Goal: Contribute content: Add original content to the website for others to see

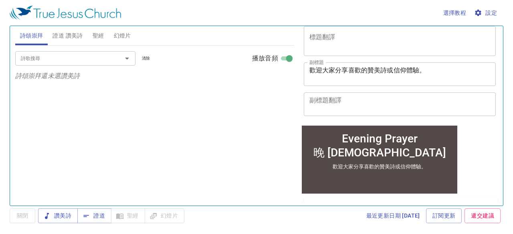
scroll to position [120, 0]
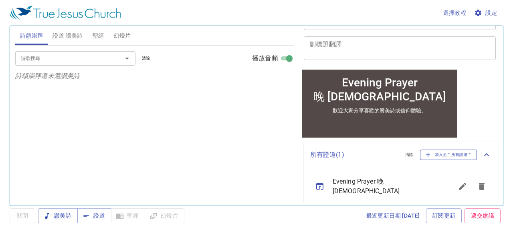
click at [426, 157] on span "加入至＂所有證道＂" at bounding box center [448, 154] width 47 height 7
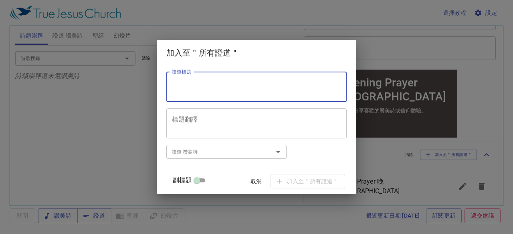
click at [235, 91] on textarea "證道標題" at bounding box center [256, 86] width 169 height 15
paste textarea "禰是我的力量，是我的保障 The Lord is My Strength and My Stronghold 鄭泰勳 傳道Pr. Tae-Hoon Jung"
drag, startPoint x: 181, startPoint y: 93, endPoint x: 284, endPoint y: 91, distance: 103.0
click at [284, 91] on textarea "禰是我的力量，是我的保障 The Lord is My Strength and My Stronghold 鄭泰勳 傳道Pr. Tae-Hoon Jung" at bounding box center [256, 86] width 169 height 15
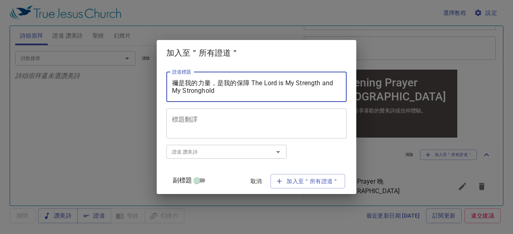
scroll to position [0, 0]
click at [260, 80] on textarea "禰是我的力量，是我的保障 The Lord is My Strength and My Stronghold" at bounding box center [256, 86] width 169 height 15
type textarea "禰是我的力量，是我的保障 The Lord is My Strength and My Stronghold"
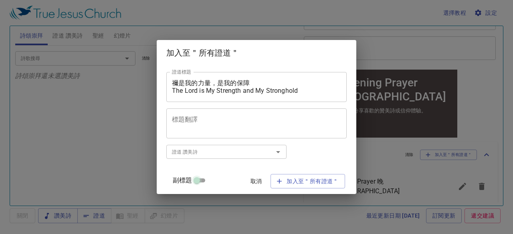
click at [202, 178] on input "副標題" at bounding box center [196, 183] width 29 height 10
checkbox input "true"
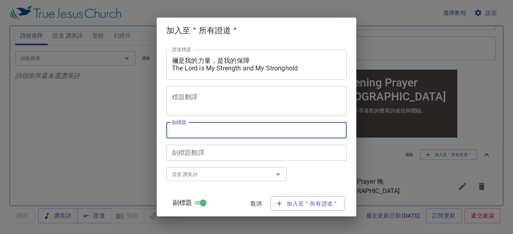
click at [198, 129] on textarea "副標題" at bounding box center [256, 131] width 169 height 8
paste textarea "[PERSON_NAME] 傳道Pr. [PERSON_NAME]"
type textarea "[PERSON_NAME] 傳道Pr. [PERSON_NAME]"
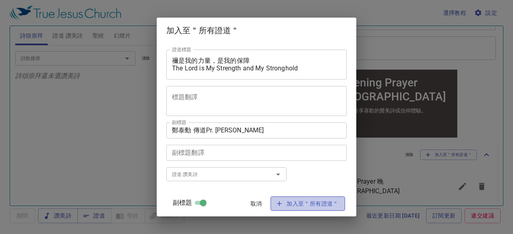
click at [301, 203] on span "加入至＂所有證道＂" at bounding box center [308, 204] width 62 height 10
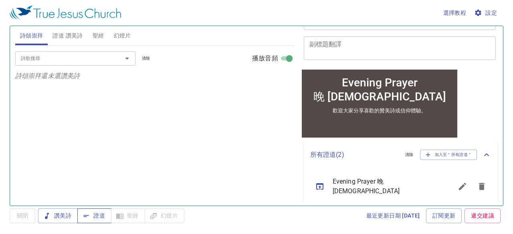
click at [98, 215] on span "證道" at bounding box center [94, 216] width 21 height 10
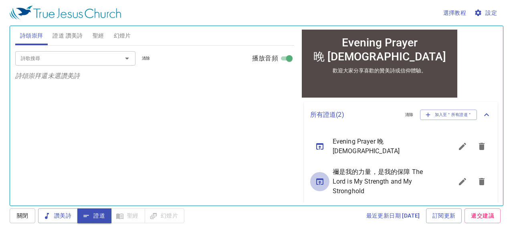
click at [321, 179] on icon "sermon lineup list" at bounding box center [319, 182] width 7 height 6
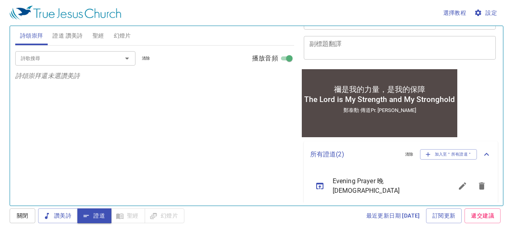
scroll to position [168, 0]
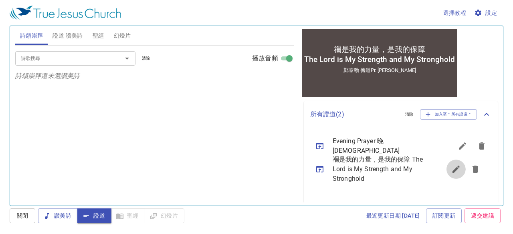
drag, startPoint x: 455, startPoint y: 176, endPoint x: 367, endPoint y: 161, distance: 89.3
click at [366, 169] on ul "Evening Prayer 晚 禱 會 禰是我的力量，是我的保障 The Lord is My Strength and My Stronghold" at bounding box center [401, 166] width 194 height 77
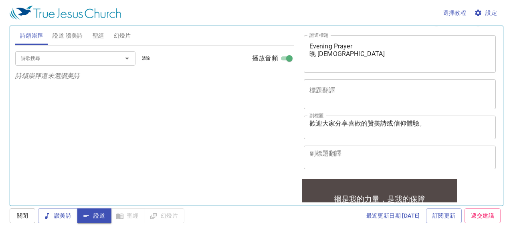
scroll to position [8, 0]
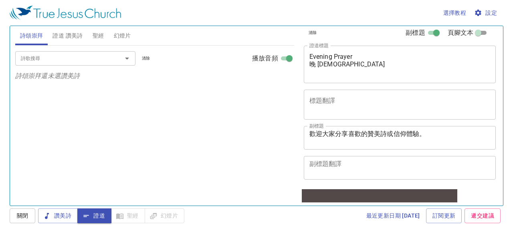
click at [316, 78] on div "禰是我的力量，是我的保障 The Lord is My Strength and My Stronghold x 證道標題" at bounding box center [400, 65] width 192 height 38
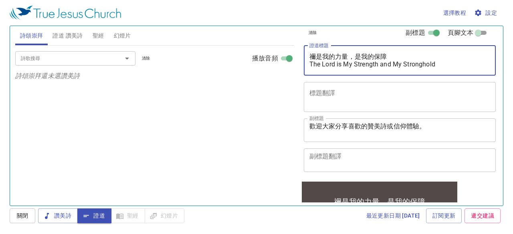
click at [310, 56] on textarea "禰是我的力量，是我的保障 The Lord is My Strength and My Stronghold" at bounding box center [399, 60] width 181 height 15
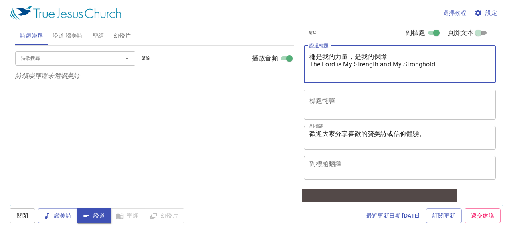
type textarea "禰是我的力量，是我的保障 The Lord is My Strength and My Stronghold"
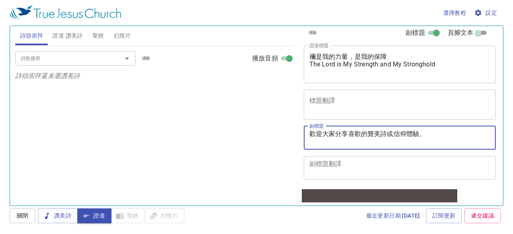
click at [342, 137] on textarea "[PERSON_NAME] 傳道Pr. [PERSON_NAME]" at bounding box center [399, 137] width 181 height 15
click at [330, 143] on textarea "[PERSON_NAME] 傳道 Pr. [PERSON_NAME]" at bounding box center [399, 137] width 181 height 15
click at [313, 145] on textarea "[PERSON_NAME] 傳道 Pr. [PERSON_NAME]" at bounding box center [399, 137] width 181 height 15
click at [403, 133] on textarea "[PERSON_NAME] 傳道 Pr. [PERSON_NAME]" at bounding box center [399, 137] width 181 height 15
click at [310, 133] on textarea "[PERSON_NAME] 傳道 Pr. [PERSON_NAME]" at bounding box center [399, 137] width 181 height 15
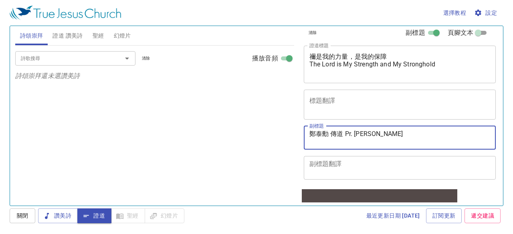
type textarea "[PERSON_NAME] 傳道 Pr. [PERSON_NAME]"
click at [308, 63] on div "禰是我的力量，是我的保障 The Lord is My Strength and My Stronghold x 證道標題" at bounding box center [400, 65] width 192 height 38
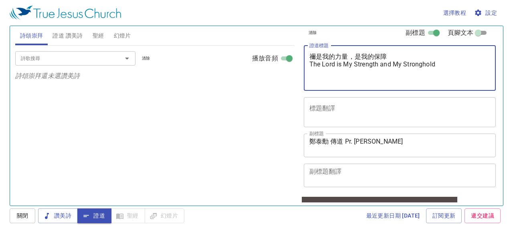
click at [393, 81] on textarea "禰是我的力量，是我的保障 The Lord is My Strength and My Stronghold" at bounding box center [399, 68] width 181 height 30
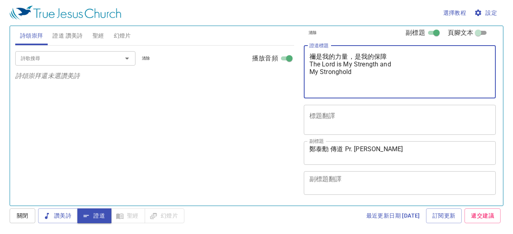
click at [310, 70] on textarea "禰是我的力量，是我的保障 The Lord is My Strength and My Stronghold" at bounding box center [399, 72] width 181 height 38
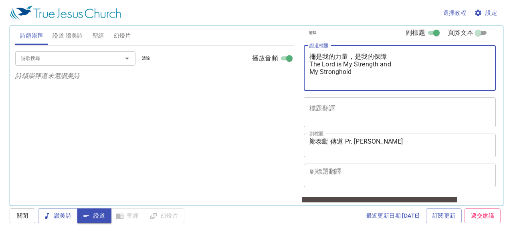
type textarea "禰是我的力量，是我的保障 The Lord is My Strength and My Stronghold"
click at [311, 147] on textarea "[PERSON_NAME] 傳道 Pr. [PERSON_NAME]" at bounding box center [399, 145] width 181 height 15
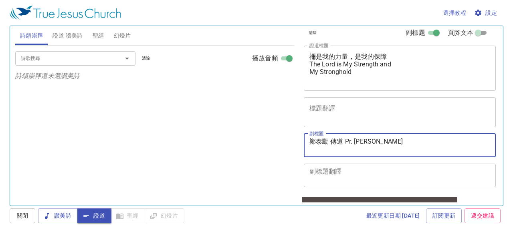
type textarea "[PERSON_NAME] 傳道 Pr. [PERSON_NAME]"
click at [311, 66] on textarea "禰是我的力量，是我的保障 The Lord is My Strength and My Stronghold" at bounding box center [399, 68] width 181 height 30
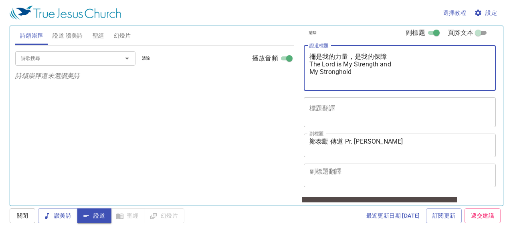
click at [309, 77] on textarea "禰是我的力量，是我的保障 The Lord is My Strength and My Stronghold" at bounding box center [399, 68] width 181 height 30
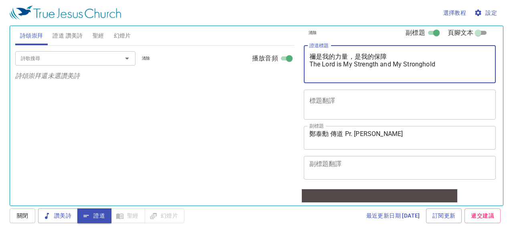
click at [402, 73] on textarea "禰是我的力量，是我的保障 The Lord is My Strength and My Stronghold" at bounding box center [399, 64] width 181 height 23
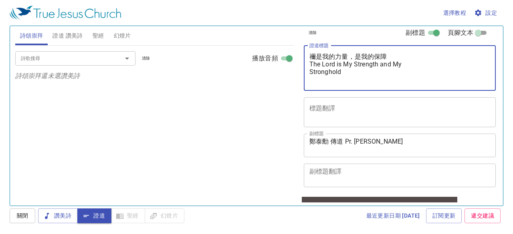
type textarea "禰是我的力量，是我的保障 The Lord is My Strength and My Stronghold"
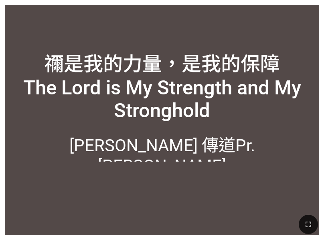
click at [1, 105] on div "禰是我的力量，是我的保障 The Lord is My Strength and My Stronghold 禰是我的力量，是我的保障 The Lord is…" at bounding box center [162, 120] width 324 height 240
